Goal: Task Accomplishment & Management: Manage account settings

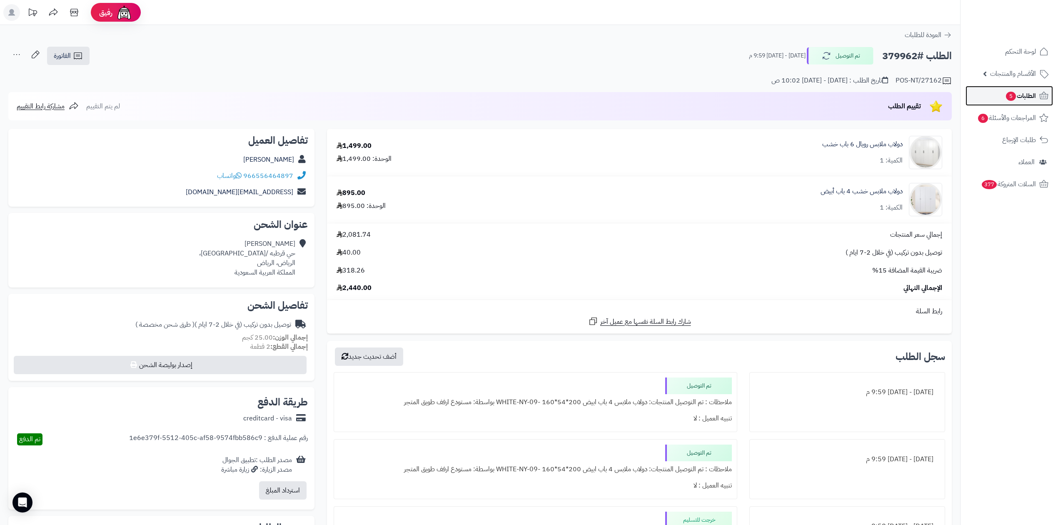
click at [1034, 95] on span "الطلبات 5" at bounding box center [1020, 96] width 31 height 12
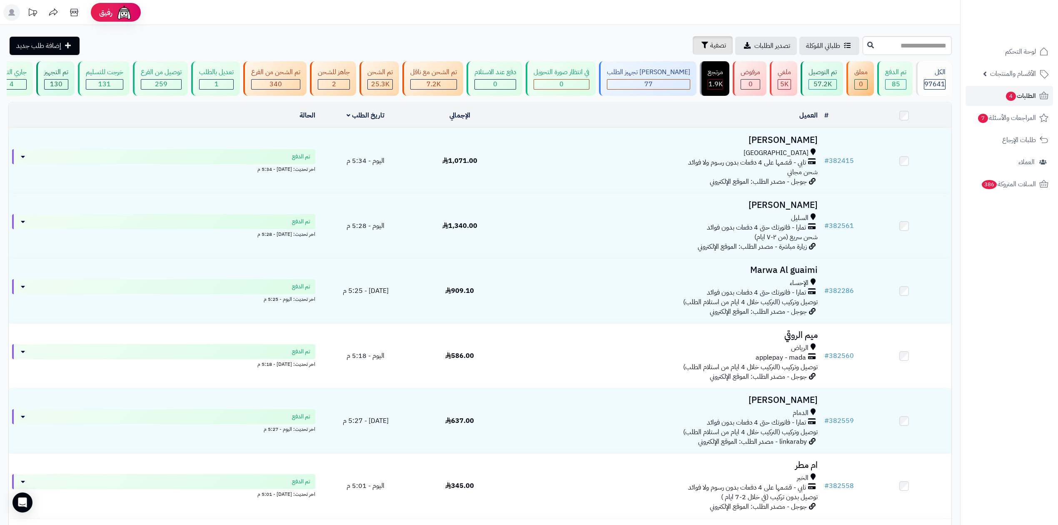
drag, startPoint x: 662, startPoint y: 34, endPoint x: 666, endPoint y: 42, distance: 8.4
click at [663, 38] on div "**********" at bounding box center [480, 426] width 960 height 802
click at [710, 42] on span "تصفية" at bounding box center [718, 45] width 16 height 10
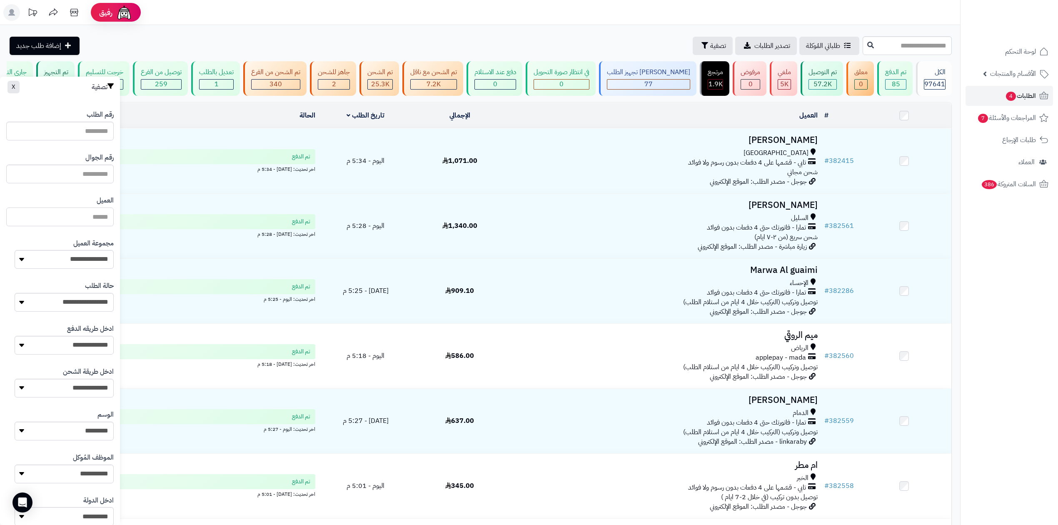
click at [80, 217] on input "العميل" at bounding box center [59, 216] width 107 height 19
click at [80, 170] on input "text" at bounding box center [59, 174] width 107 height 19
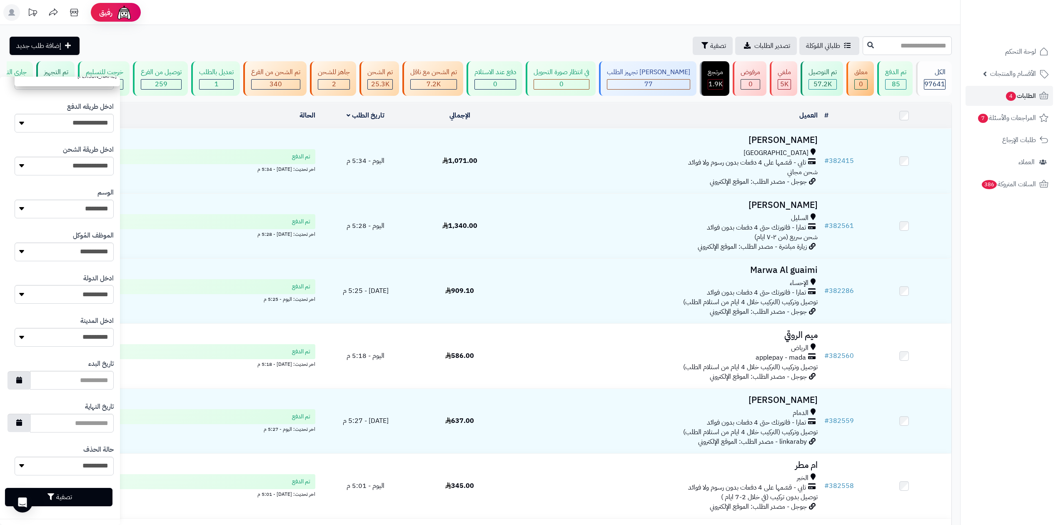
scroll to position [222, 0]
type input "*********"
click at [82, 492] on button "تصفية" at bounding box center [58, 496] width 107 height 18
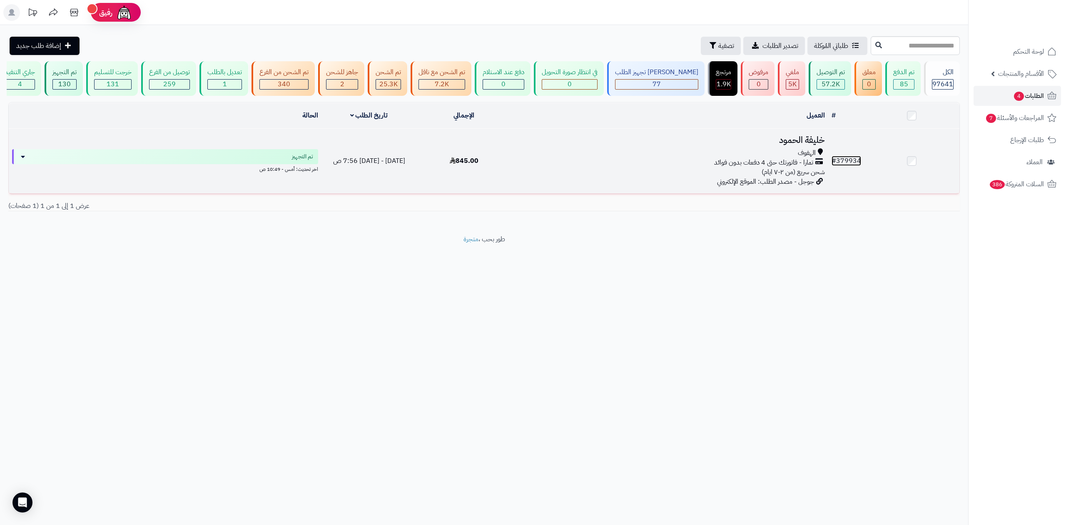
click at [847, 161] on link "# 379934" at bounding box center [847, 161] width 30 height 10
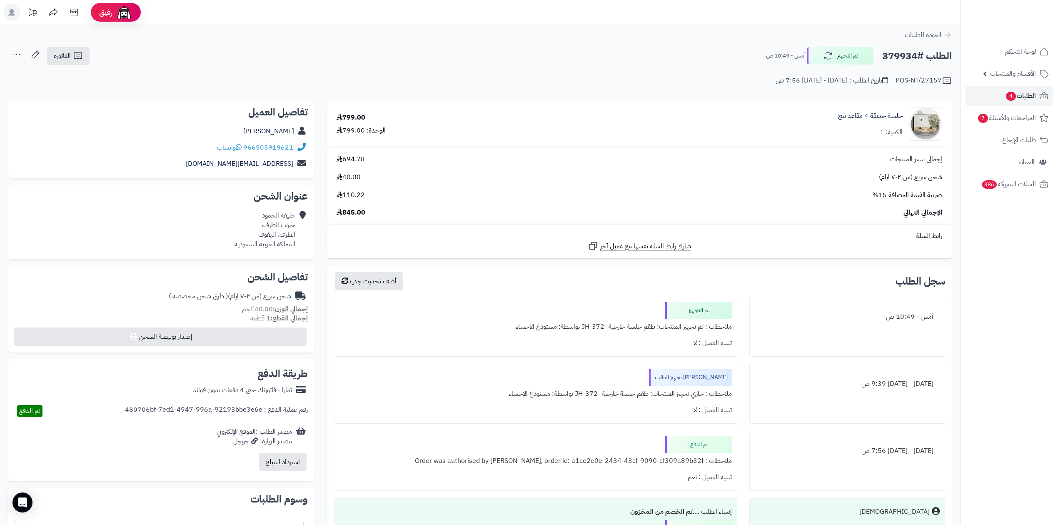
click at [905, 51] on h2 "الطلب #379934" at bounding box center [917, 55] width 70 height 17
copy h2 "379934"
